Goal: Task Accomplishment & Management: Complete application form

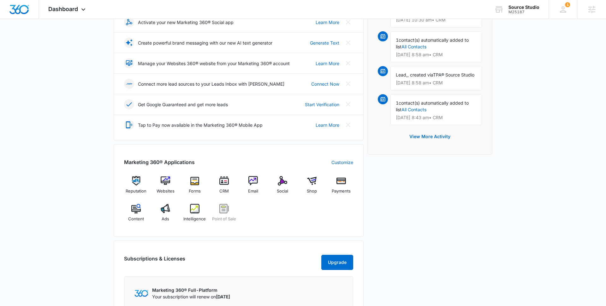
scroll to position [121, 0]
click at [195, 188] on span "Forms" at bounding box center [195, 190] width 12 height 6
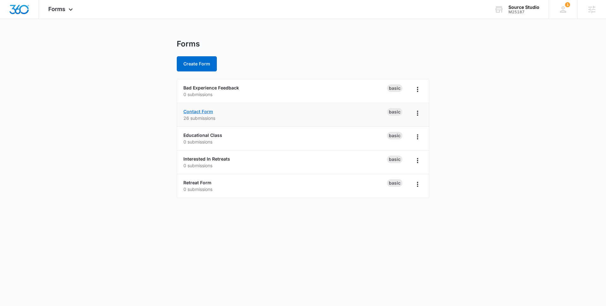
click at [204, 111] on link "Contact Form" at bounding box center [198, 111] width 30 height 5
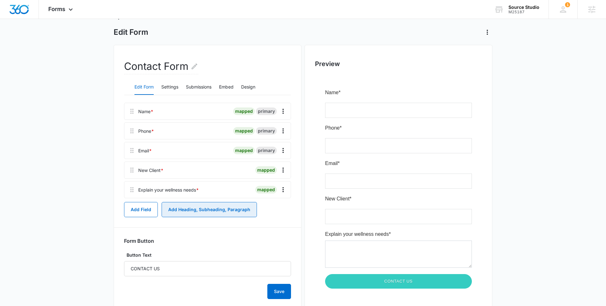
scroll to position [28, 0]
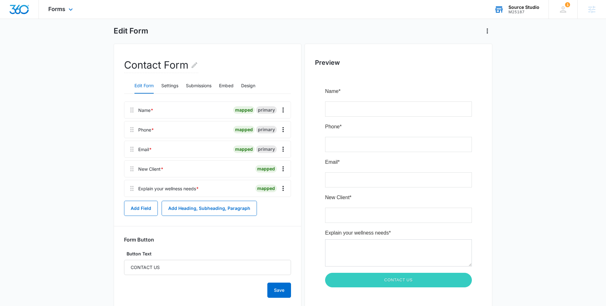
click at [515, 8] on div "Source Studio" at bounding box center [524, 7] width 31 height 5
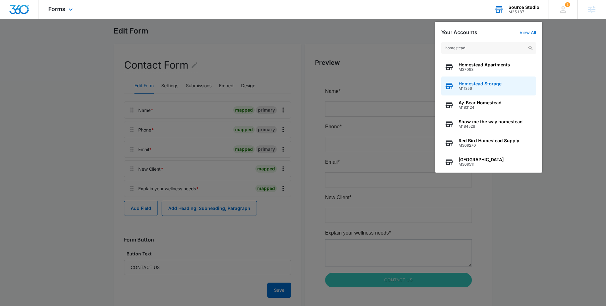
type input "homestead"
click at [496, 83] on span "Homestead Storage" at bounding box center [480, 83] width 43 height 5
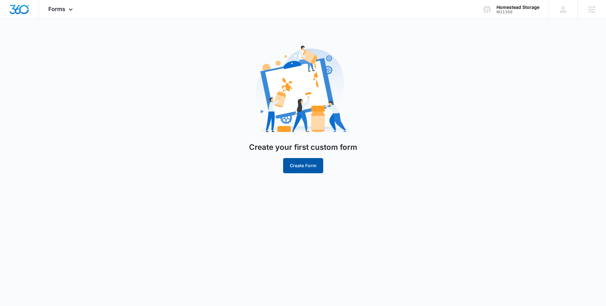
click at [290, 168] on button "Create Form" at bounding box center [303, 165] width 40 height 15
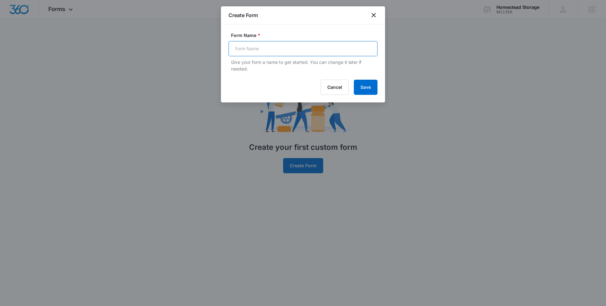
click at [325, 53] on input "Form Name *" at bounding box center [303, 48] width 149 height 15
type input "Contact Form Submission"
click at [365, 84] on button "Save" at bounding box center [366, 87] width 24 height 15
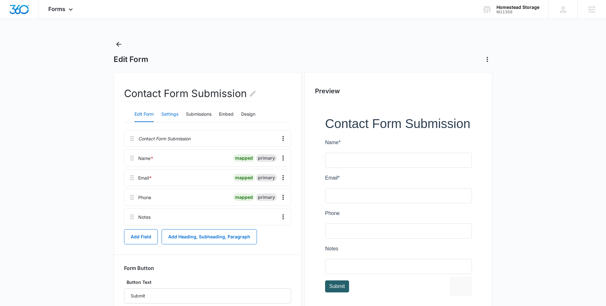
click at [172, 115] on button "Settings" at bounding box center [169, 114] width 17 height 15
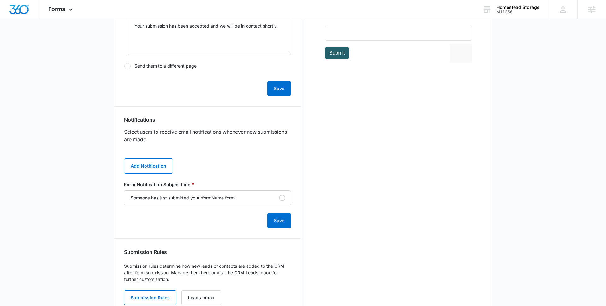
scroll to position [237, 0]
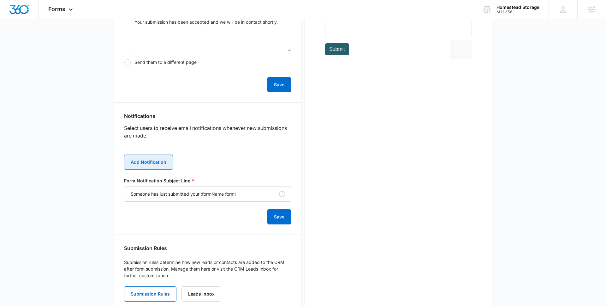
click at [149, 162] on button "Add Notification" at bounding box center [148, 161] width 49 height 15
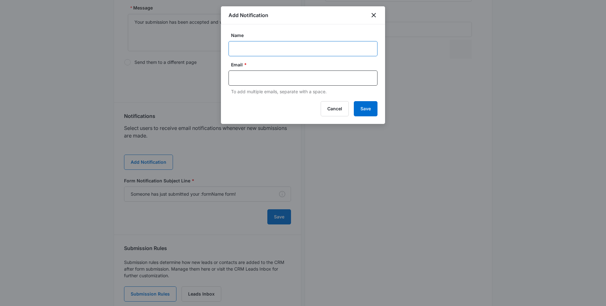
click at [262, 48] on input "Name" at bounding box center [303, 48] width 149 height 15
type input "Homestead Storage Contact Form Submission"
click at [278, 76] on input "text" at bounding box center [303, 77] width 137 height 9
paste input "Homesteadstorage@vintage-corp.com"
type input "Homesteadstorage@vintage-corp.com"
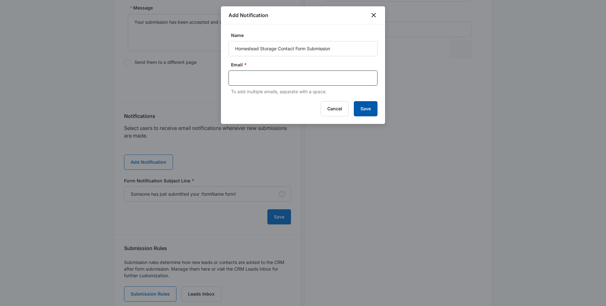
click at [367, 111] on button "Save" at bounding box center [366, 108] width 24 height 15
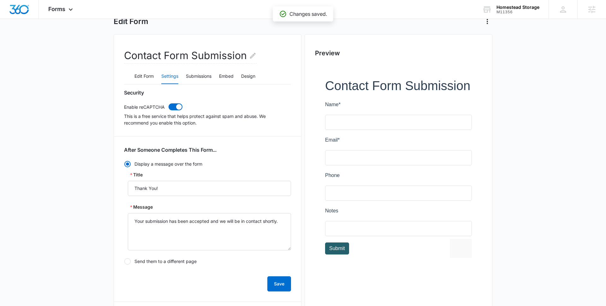
scroll to position [0, 0]
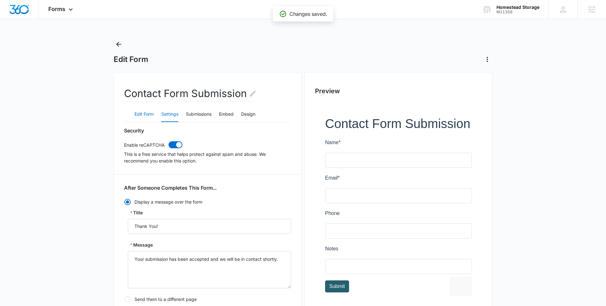
click at [145, 117] on button "Edit Form" at bounding box center [144, 114] width 19 height 15
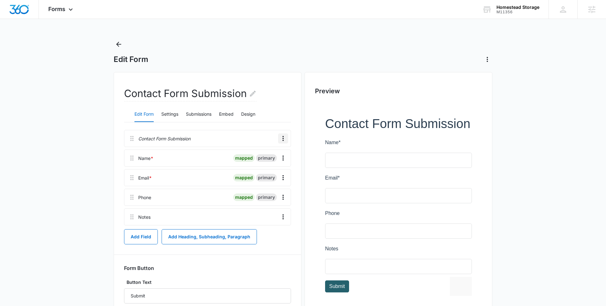
click at [284, 138] on icon "Overflow Menu" at bounding box center [283, 138] width 1 height 5
click at [264, 166] on div "Delete" at bounding box center [266, 165] width 13 height 4
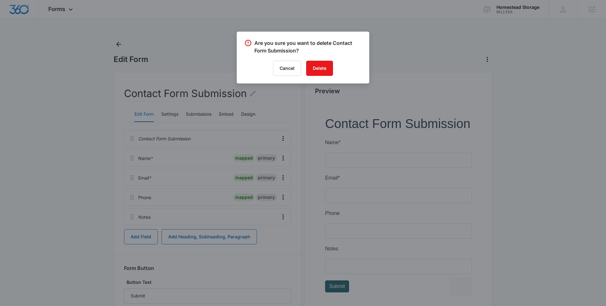
click at [323, 79] on div "Are you sure you want to delete Contact Form Submission? Cancel Delete" at bounding box center [303, 58] width 133 height 52
click at [322, 69] on button "Delete" at bounding box center [319, 68] width 27 height 15
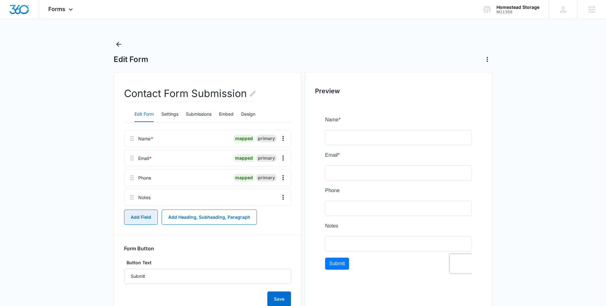
click at [137, 220] on button "Add Field" at bounding box center [141, 216] width 34 height 15
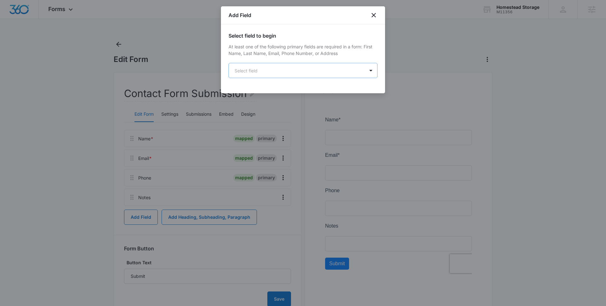
click at [298, 71] on body "Forms Apps Reputation Websites Forms CRM Email Social Shop Payments POS Content…" at bounding box center [303, 164] width 606 height 329
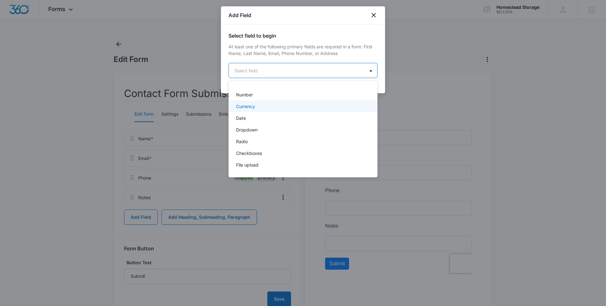
scroll to position [112, 0]
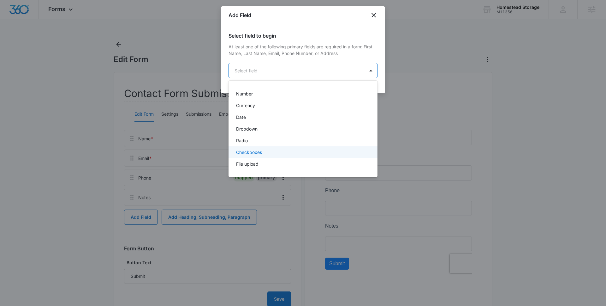
click at [264, 153] on div "Checkboxes" at bounding box center [302, 152] width 133 height 7
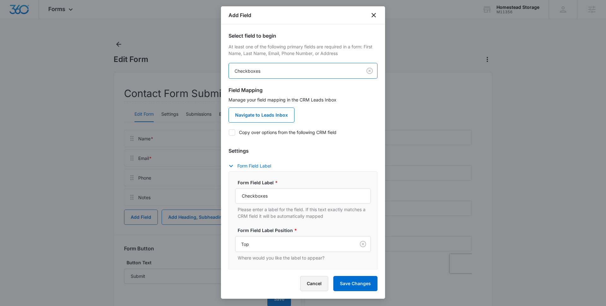
click at [309, 285] on button "Cancel" at bounding box center [314, 283] width 28 height 15
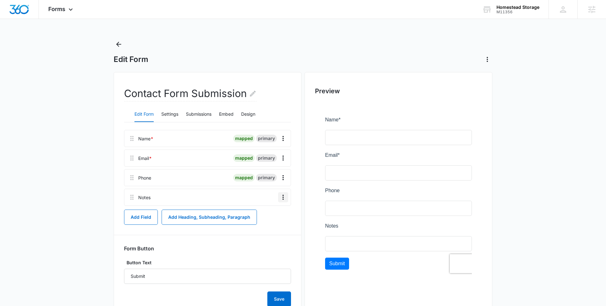
click at [284, 196] on icon "Overflow Menu" at bounding box center [283, 197] width 8 height 8
click at [266, 213] on div "Edit" at bounding box center [266, 215] width 13 height 4
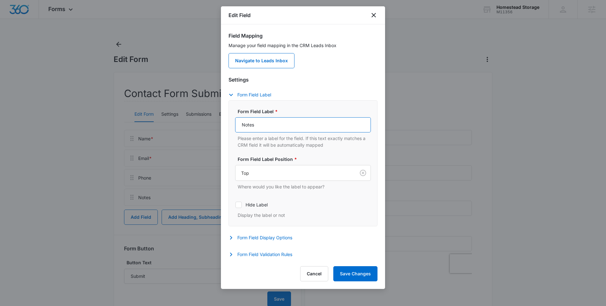
click at [253, 128] on input "Notes" at bounding box center [303, 124] width 136 height 15
type textarea "Notes"
click at [253, 128] on input "Notes" at bounding box center [303, 124] width 136 height 15
type input "How Can We Help You?"
click at [360, 271] on button "Save Changes" at bounding box center [355, 273] width 44 height 15
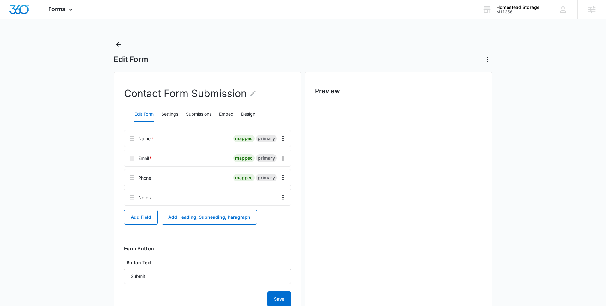
scroll to position [0, 0]
click at [227, 117] on button "Embed" at bounding box center [226, 114] width 15 height 15
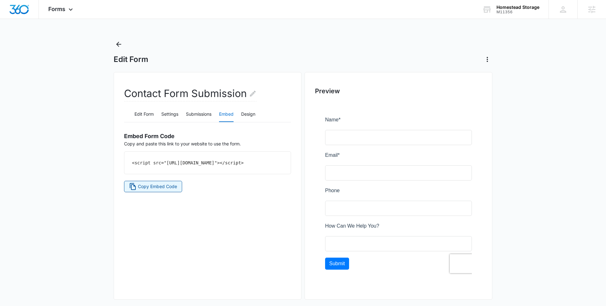
click at [169, 190] on span "Copy Embed Code" at bounding box center [157, 186] width 39 height 7
click at [147, 114] on button "Edit Form" at bounding box center [144, 114] width 19 height 15
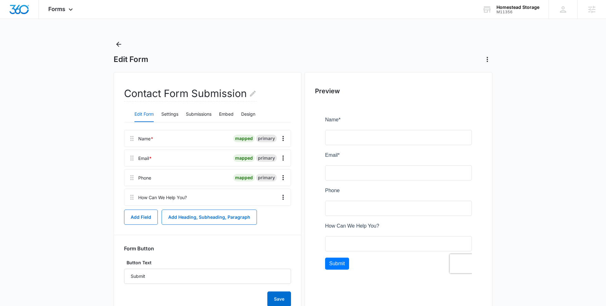
click at [283, 238] on div "Name * mapped primary Email * mapped primary Phone mapped primary How Can We He…" at bounding box center [207, 218] width 167 height 177
click at [211, 217] on button "Add Heading, Subheading, Paragraph" at bounding box center [209, 216] width 95 height 15
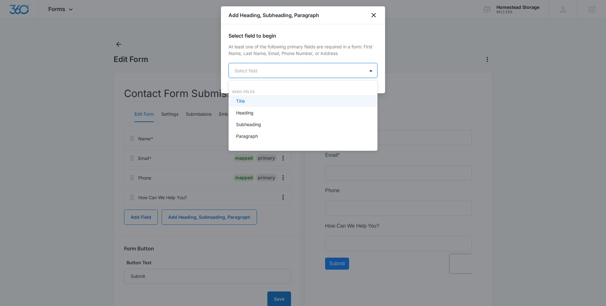
click at [338, 71] on body "Forms Apps Reputation Websites Forms CRM Email Social Shop Payments POS Content…" at bounding box center [303, 153] width 606 height 306
click at [309, 103] on div "Title" at bounding box center [302, 101] width 133 height 7
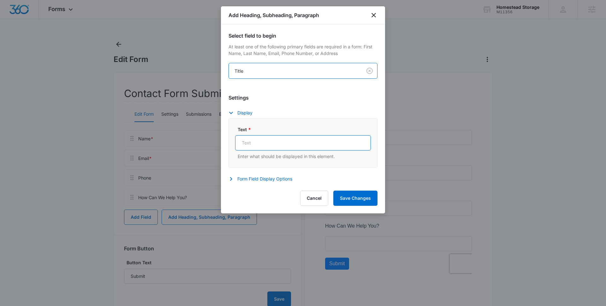
click at [250, 145] on input "Text *" at bounding box center [303, 142] width 136 height 15
type input "Contact Homestead Storage"
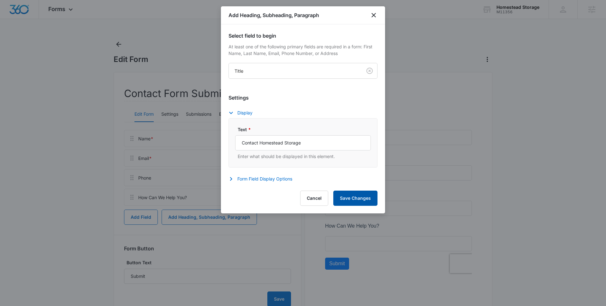
click at [359, 197] on button "Save Changes" at bounding box center [355, 197] width 44 height 15
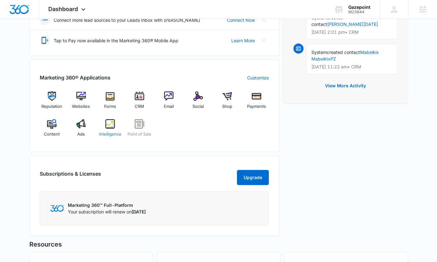
scroll to position [183, 0]
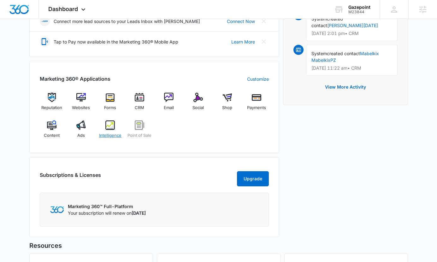
click at [107, 131] on div "Intelligence" at bounding box center [110, 132] width 24 height 23
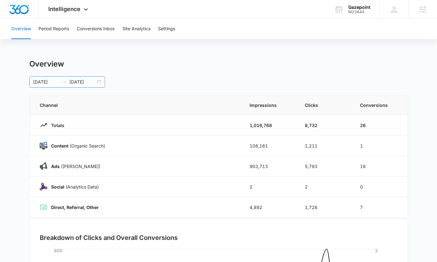
click at [98, 80] on div "[DATE] [DATE]" at bounding box center [67, 81] width 76 height 11
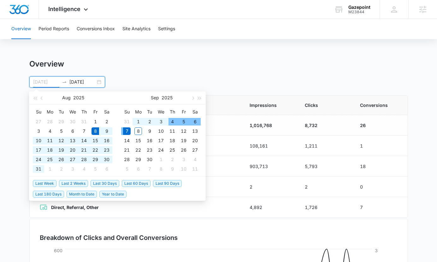
type input "[DATE]"
click at [100, 184] on span "Last 30 Days" at bounding box center [105, 183] width 29 height 7
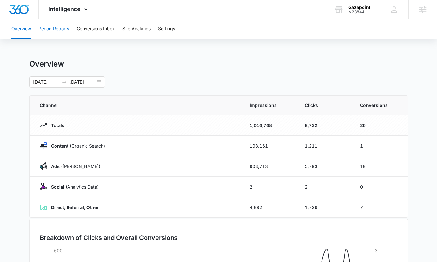
click at [60, 27] on button "Period Reports" at bounding box center [54, 29] width 31 height 20
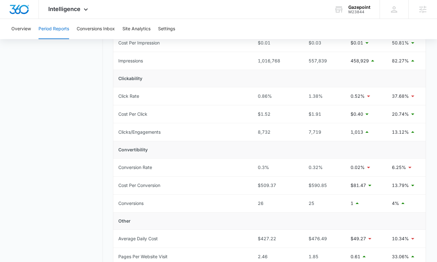
scroll to position [115, 0]
